Goal: Transaction & Acquisition: Purchase product/service

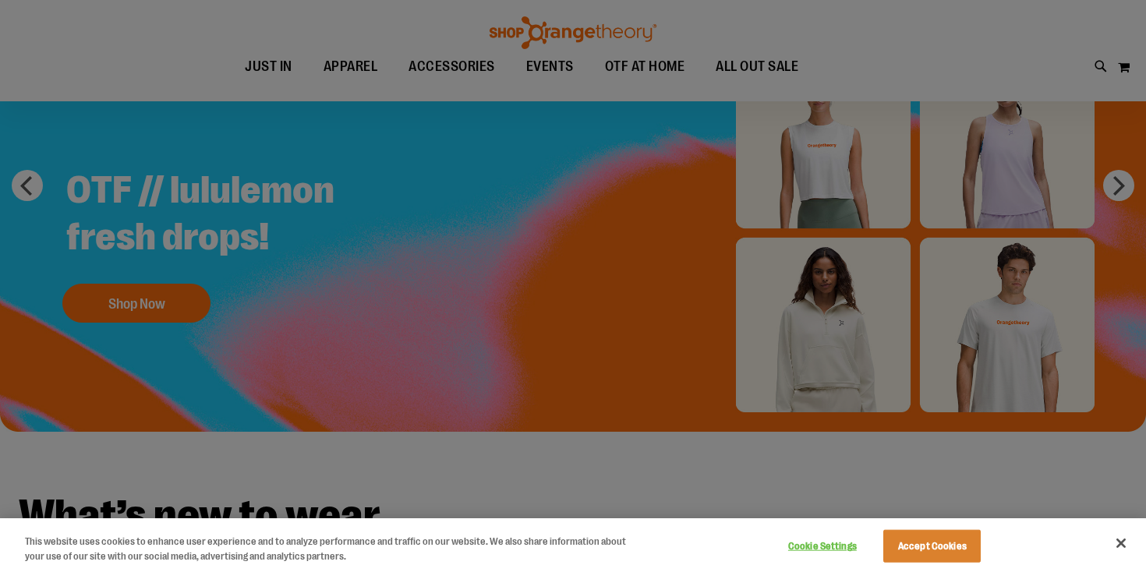
scroll to position [140, 0]
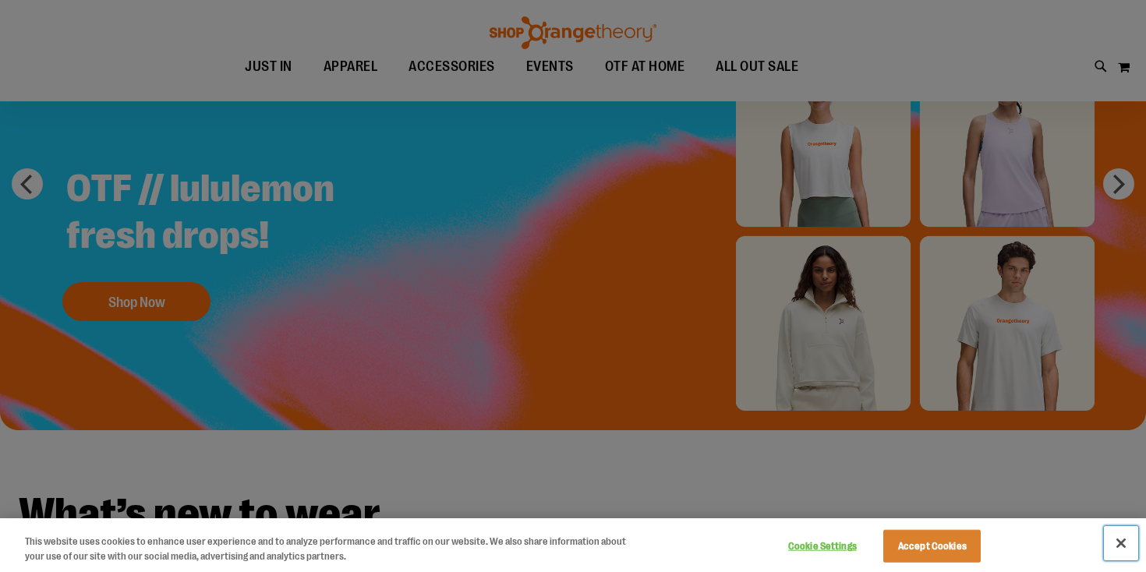
click at [1109, 536] on button "Close" at bounding box center [1121, 543] width 34 height 34
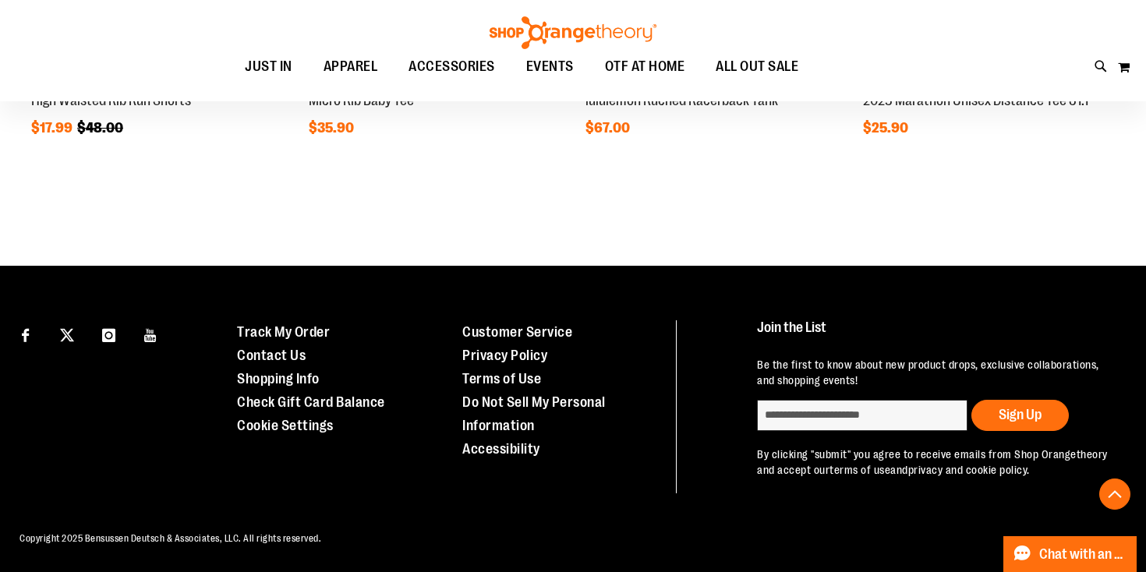
scroll to position [1601, 0]
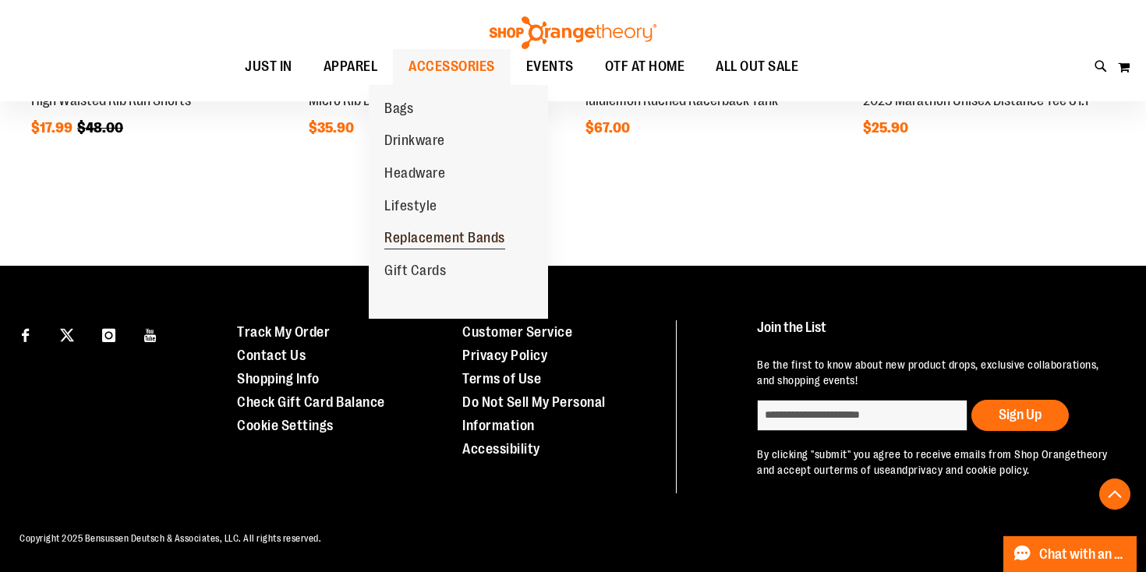
click at [454, 242] on span "Replacement Bands" at bounding box center [444, 239] width 121 height 19
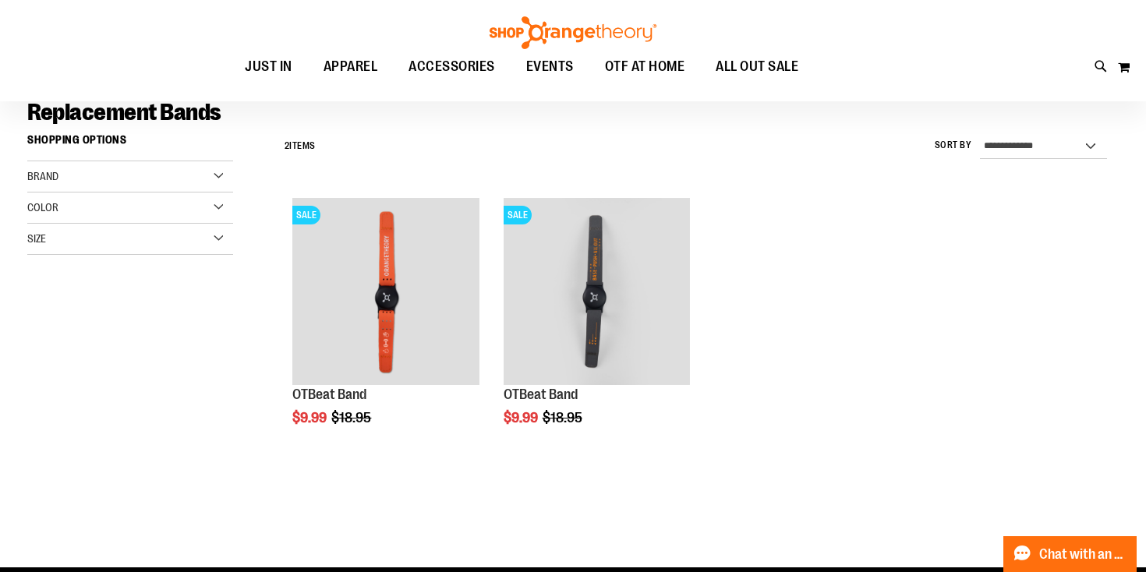
scroll to position [129, 0]
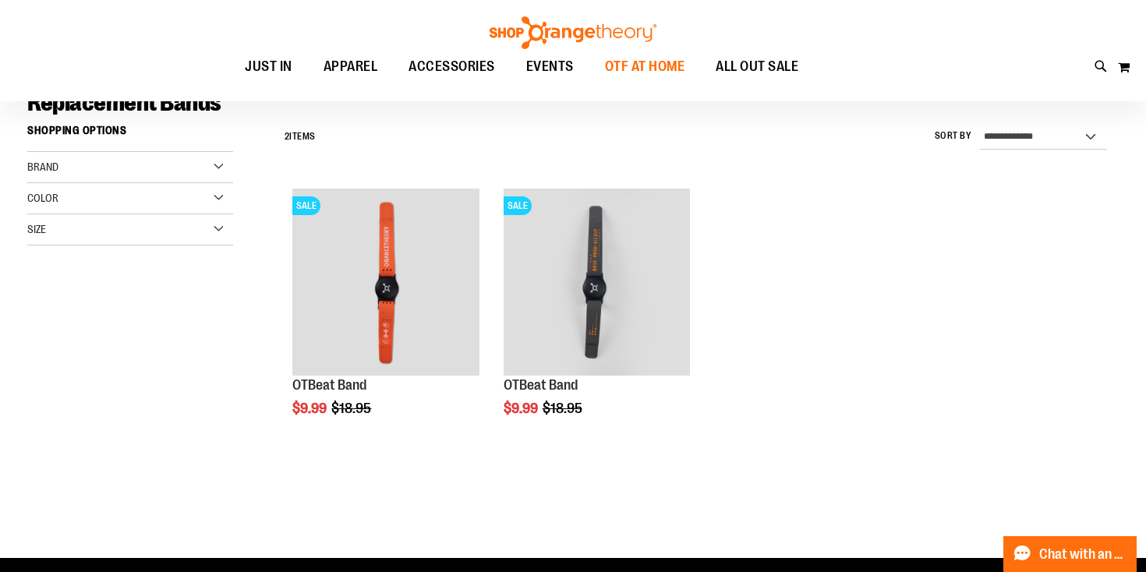
click at [635, 61] on span "OTF AT HOME" at bounding box center [645, 66] width 80 height 35
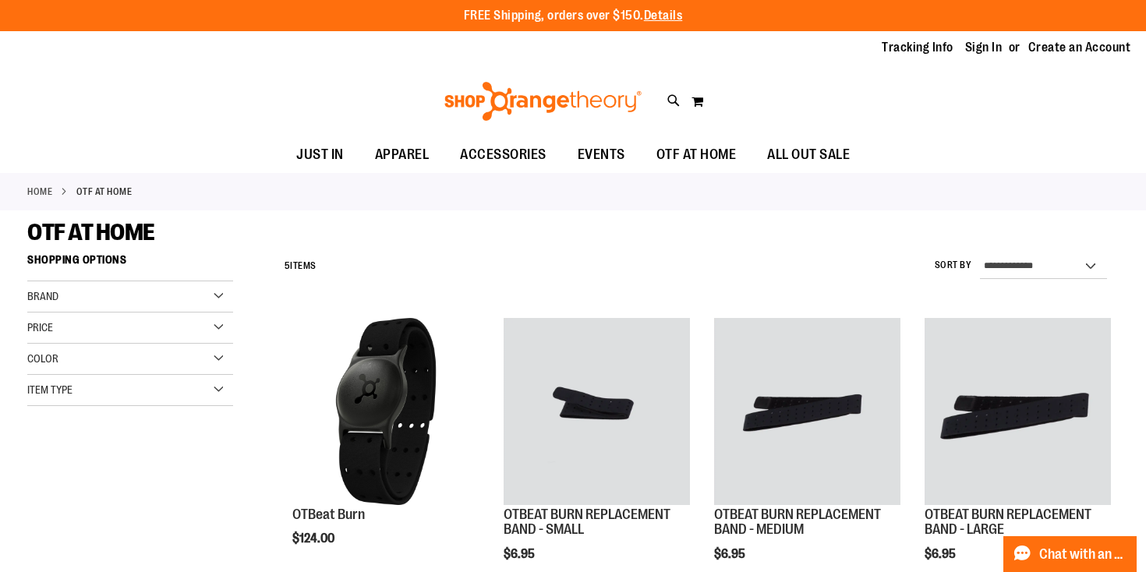
click at [101, 301] on div "Brand" at bounding box center [130, 296] width 206 height 31
click at [135, 391] on div "Color" at bounding box center [130, 403] width 206 height 31
click at [132, 485] on div "Item Type" at bounding box center [130, 484] width 206 height 31
click at [183, 380] on div "Price" at bounding box center [130, 371] width 206 height 31
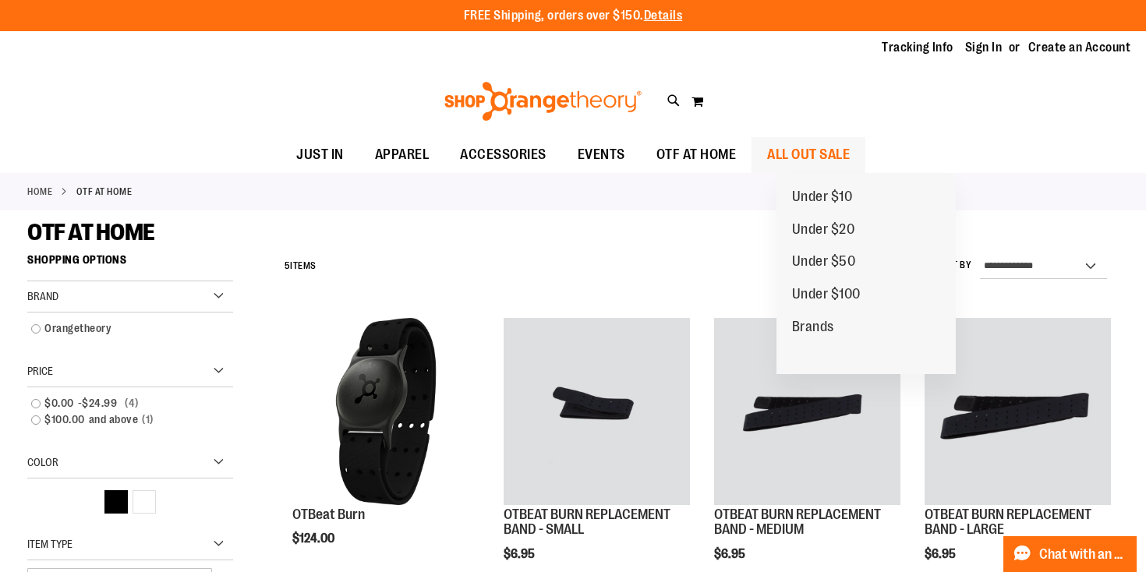
click at [831, 141] on span "ALL OUT SALE" at bounding box center [808, 154] width 83 height 35
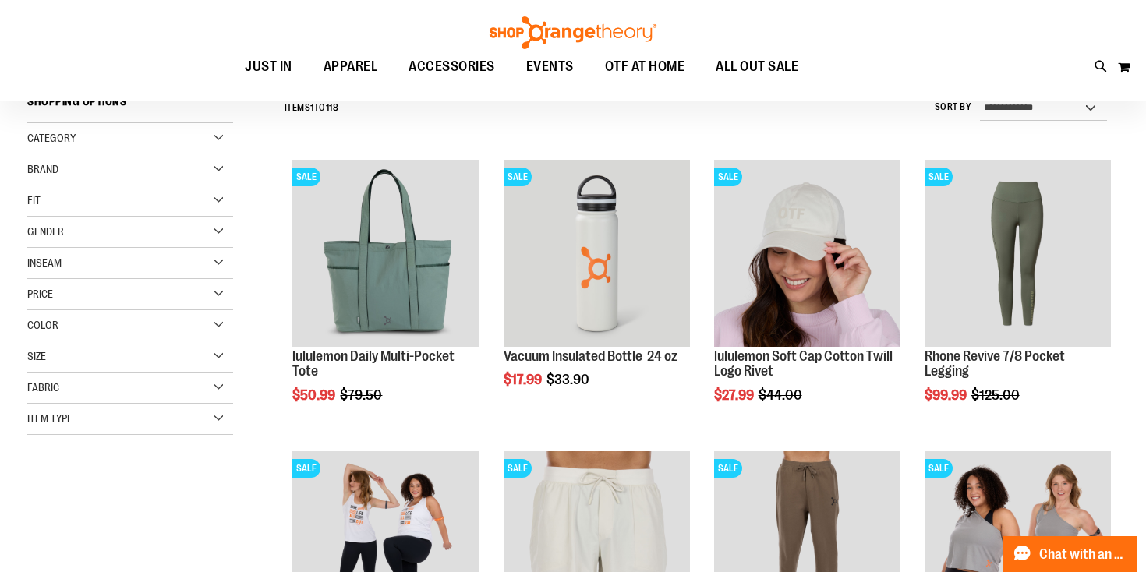
scroll to position [152, 0]
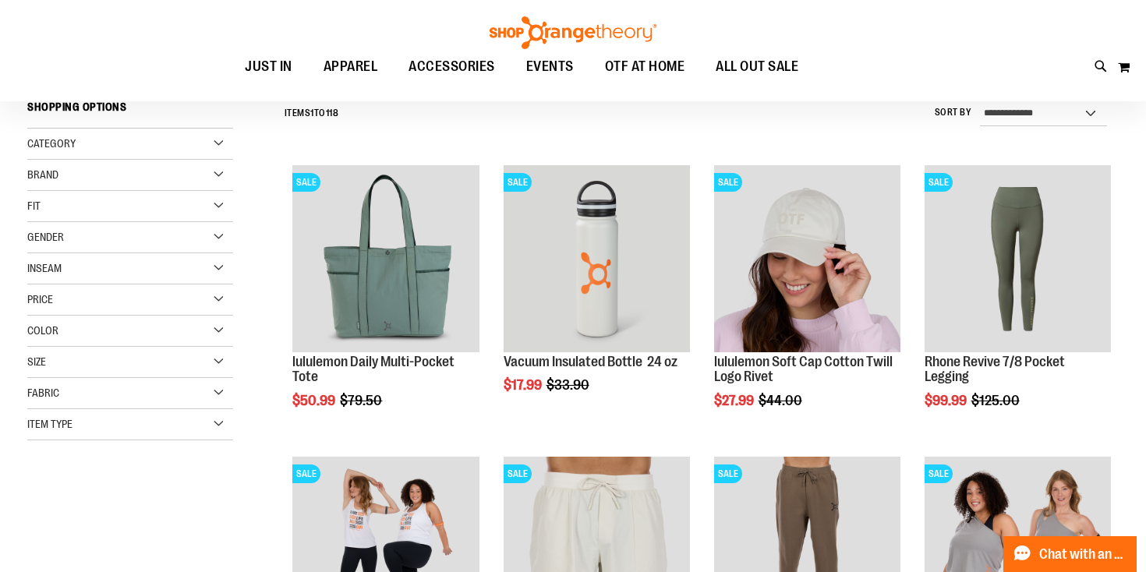
click at [135, 307] on div "Price" at bounding box center [130, 300] width 206 height 31
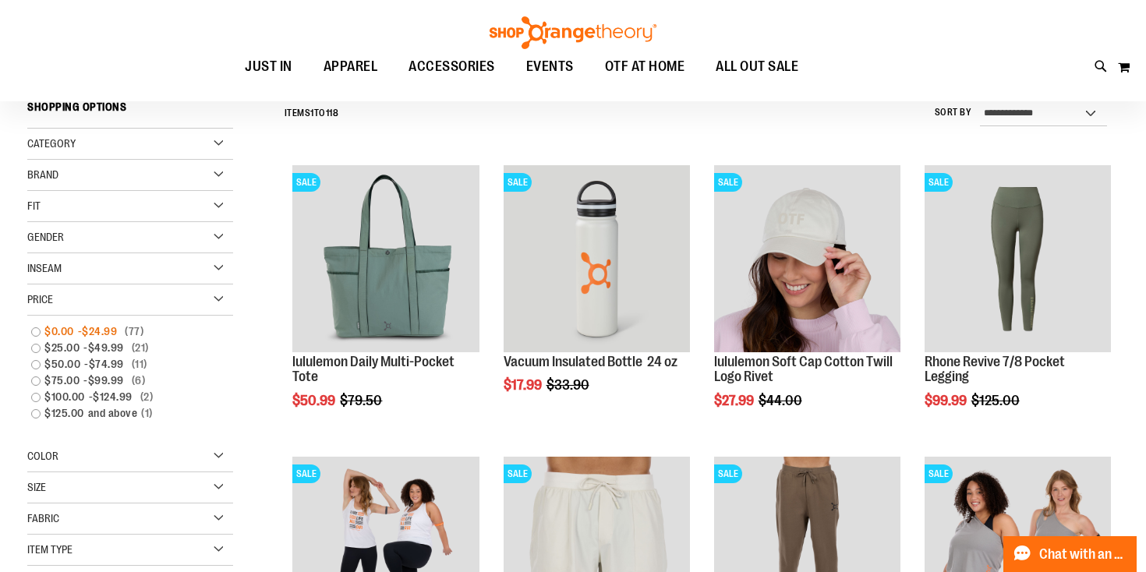
click at [110, 330] on span "$24.99" at bounding box center [101, 332] width 39 height 16
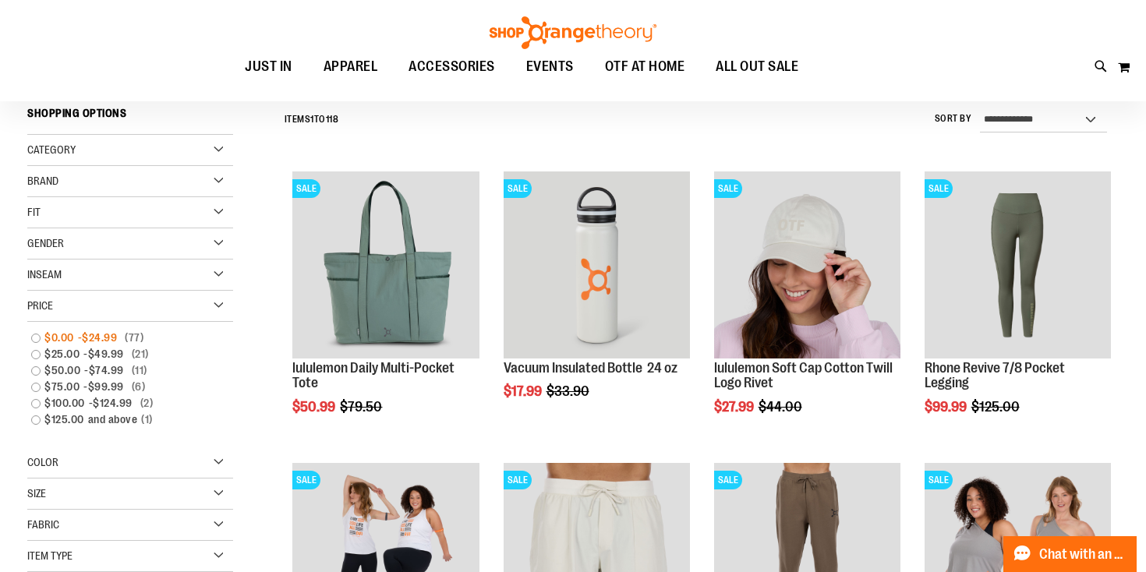
scroll to position [145, 0]
click at [41, 338] on link "$0.00 - $24.99 77 items" at bounding box center [121, 339] width 197 height 16
click at [34, 338] on link "$0.00 - $24.99 77 items" at bounding box center [121, 339] width 197 height 16
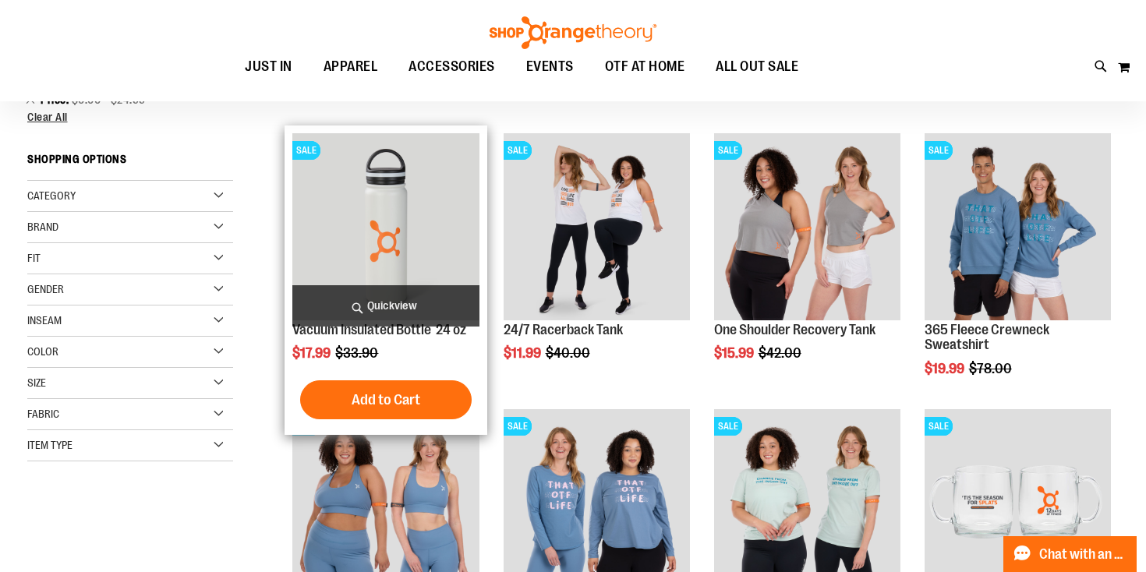
scroll to position [186, 0]
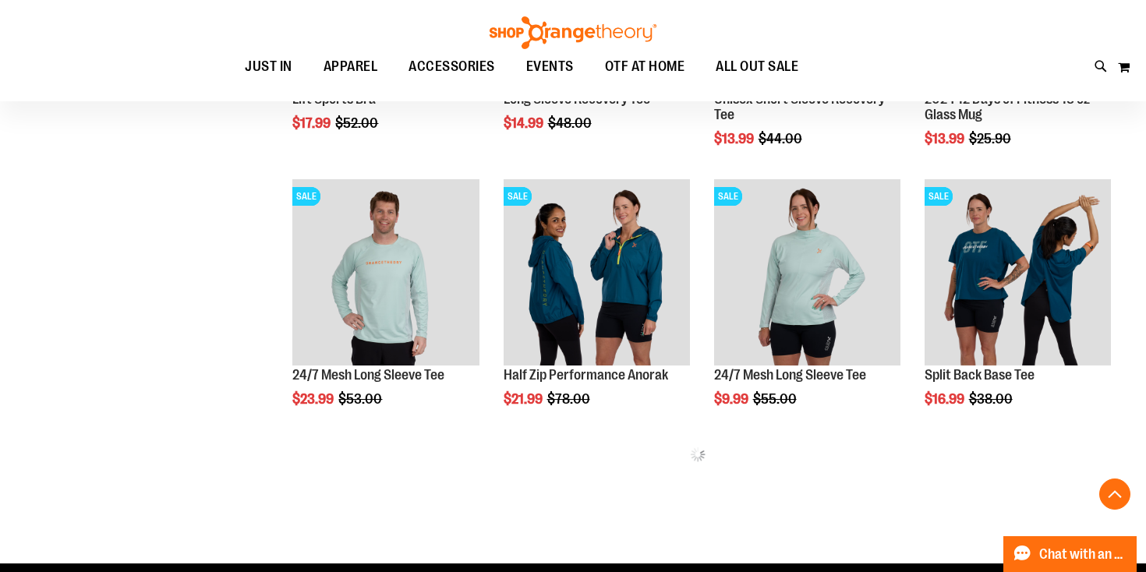
scroll to position [683, 0]
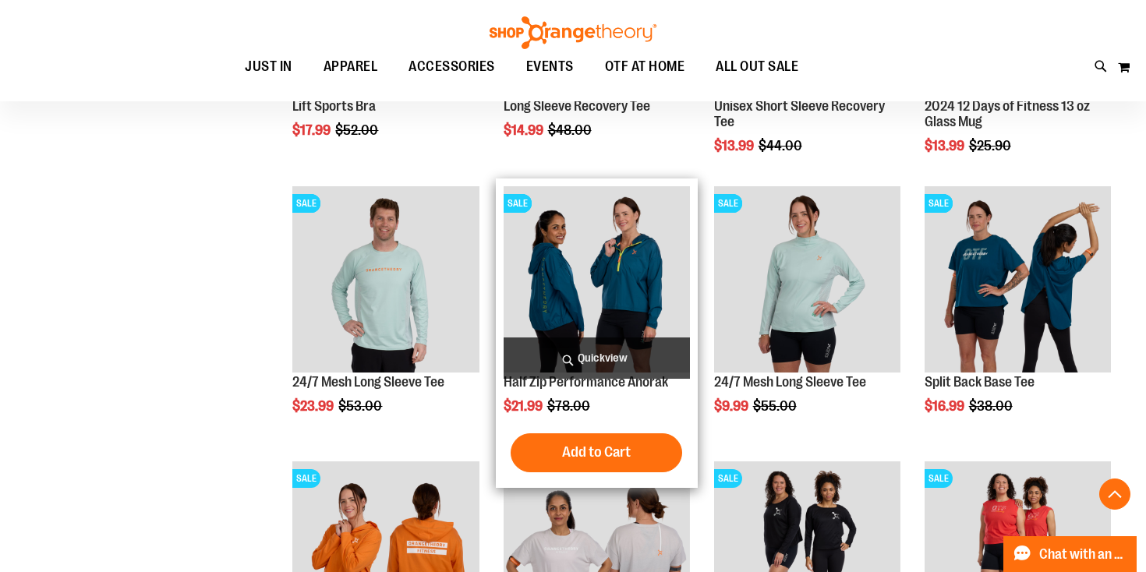
click at [624, 356] on span "Quickview" at bounding box center [597, 358] width 186 height 41
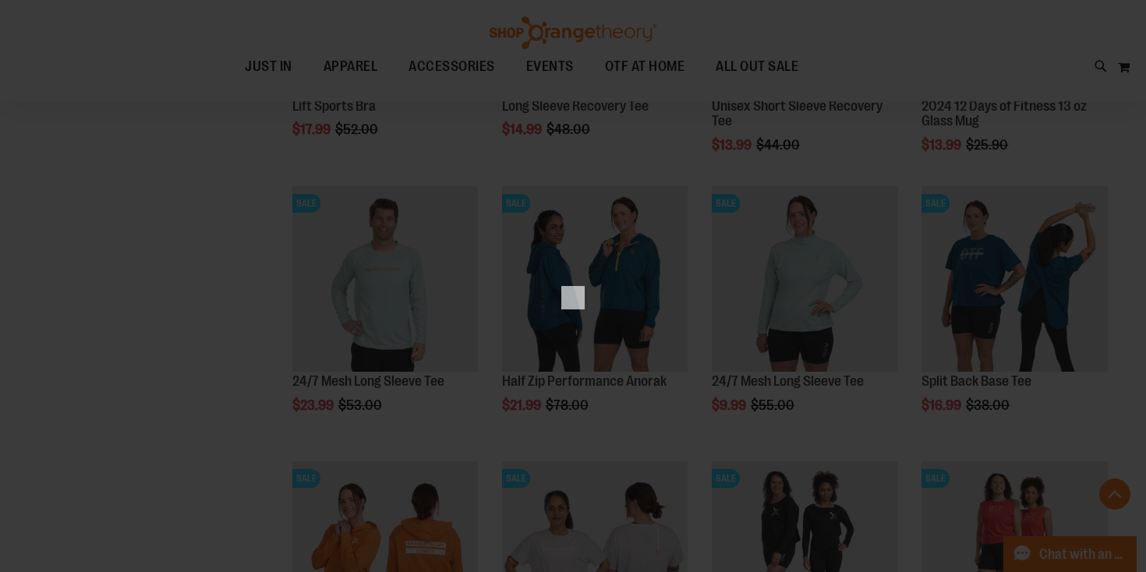
scroll to position [0, 0]
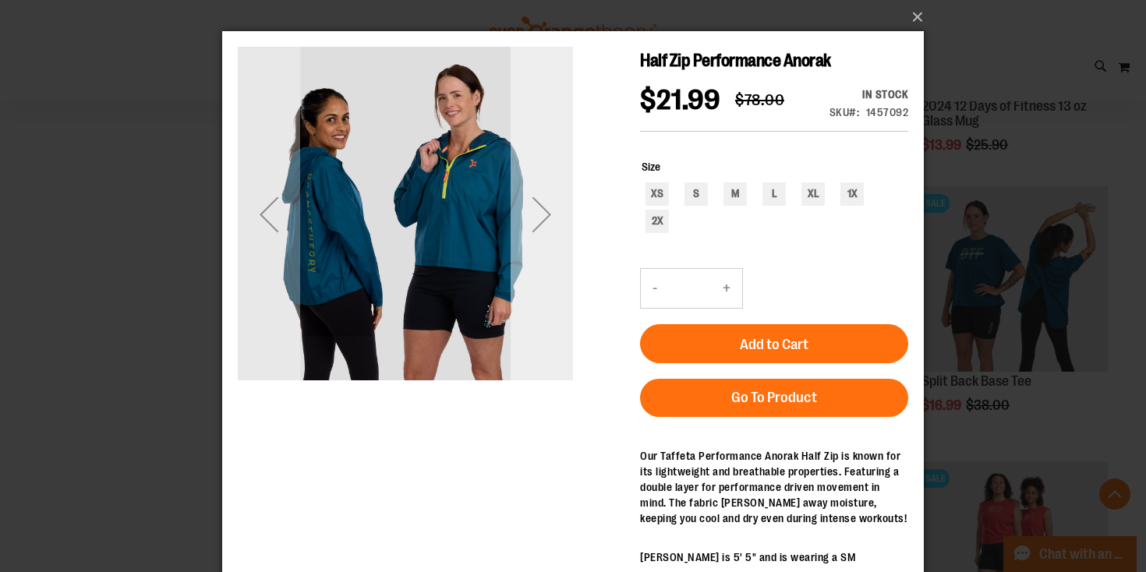
click at [531, 196] on div "Next" at bounding box center [542, 214] width 62 height 62
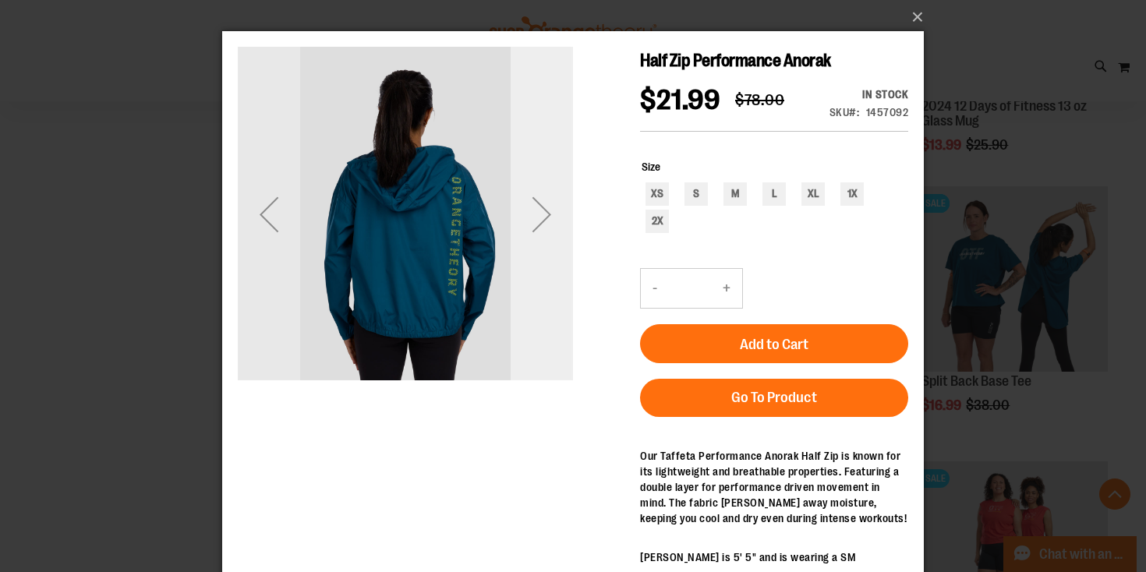
click at [531, 196] on div "Next" at bounding box center [542, 214] width 62 height 62
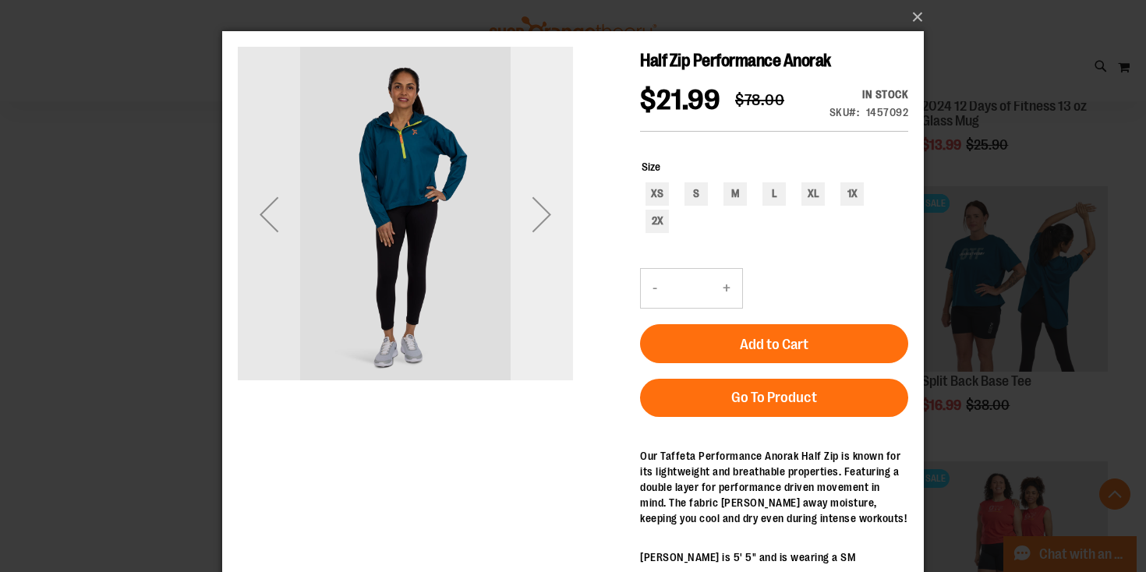
click at [532, 196] on div "Next" at bounding box center [542, 214] width 62 height 62
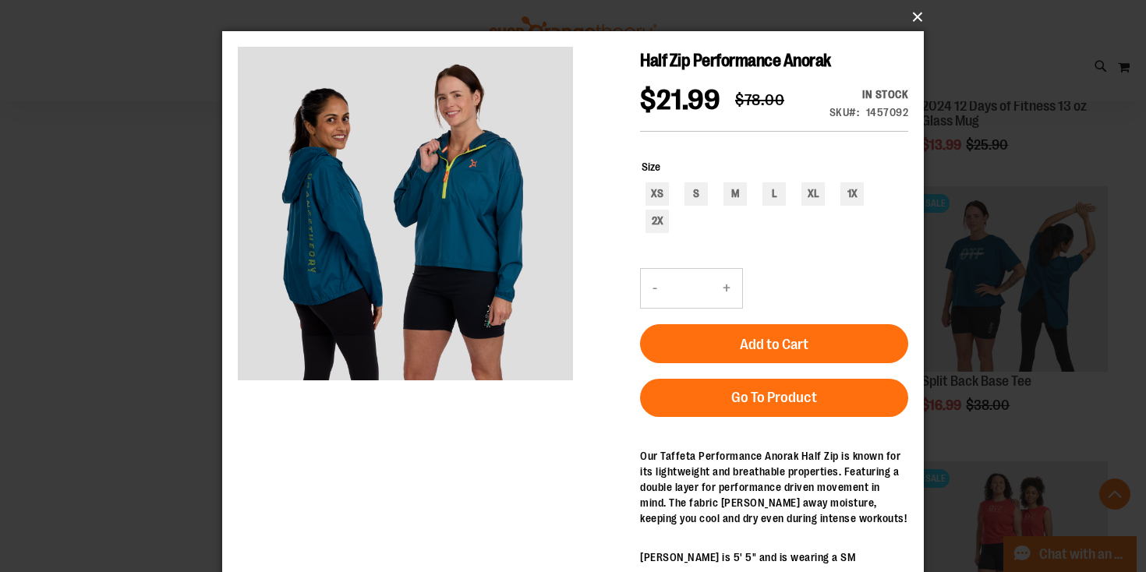
click at [918, 14] on button "×" at bounding box center [578, 17] width 702 height 34
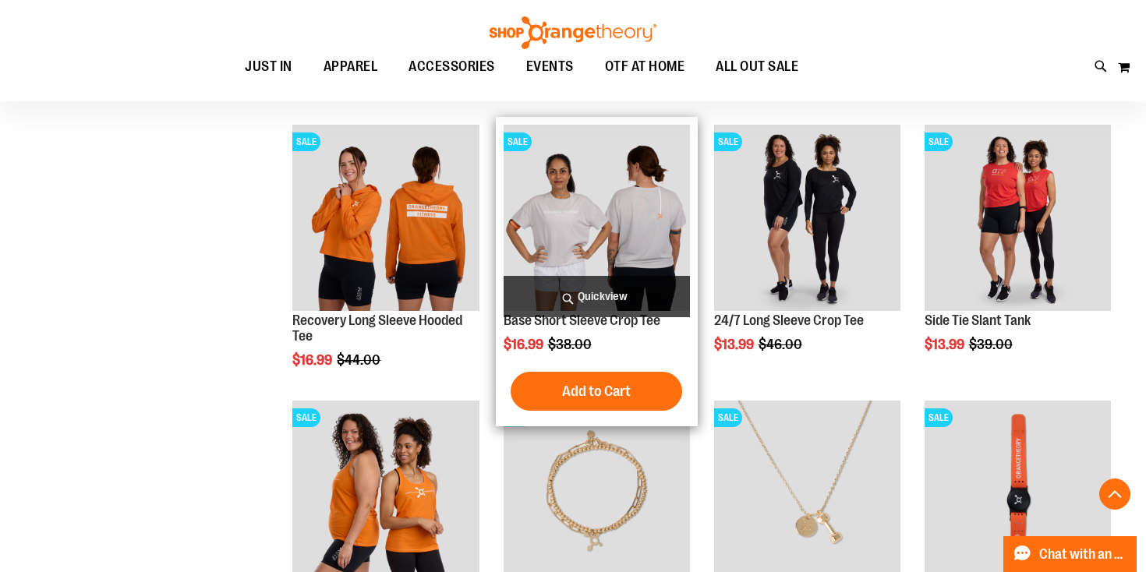
scroll to position [1041, 0]
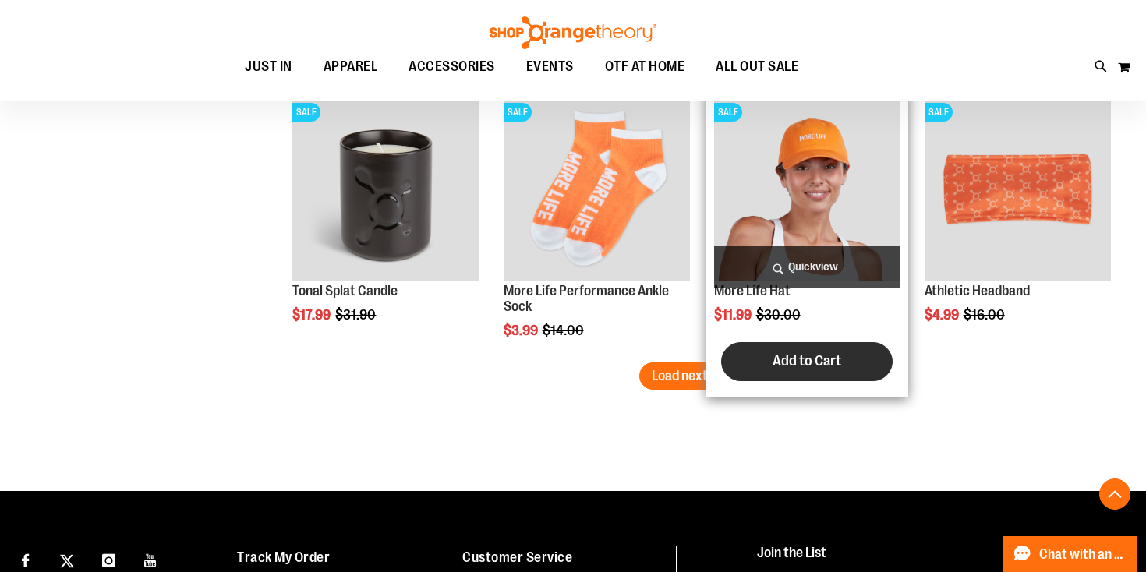
scroll to position [2405, 0]
